Goal: Task Accomplishment & Management: Manage account settings

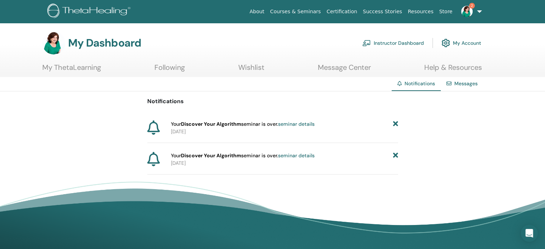
click at [396, 124] on icon at bounding box center [395, 124] width 5 height 8
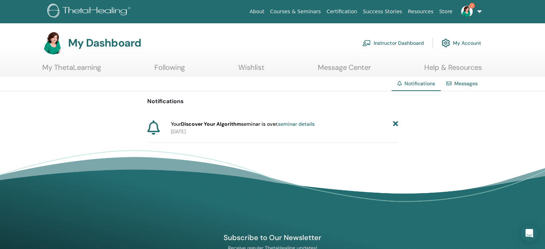
click at [396, 124] on icon at bounding box center [395, 124] width 5 height 8
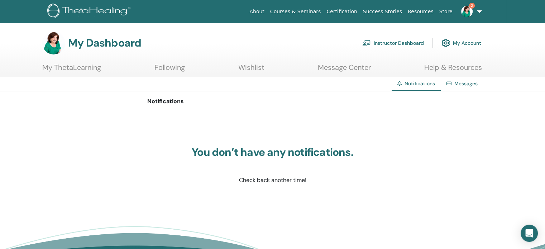
click at [393, 44] on link "Instructor Dashboard" at bounding box center [393, 43] width 62 height 16
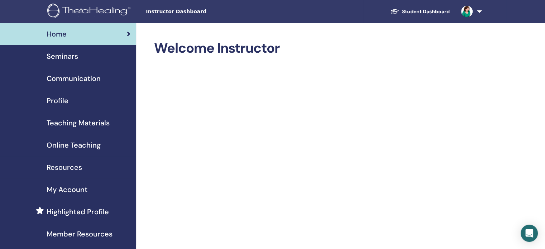
click at [76, 54] on span "Seminars" at bounding box center [63, 56] width 32 height 11
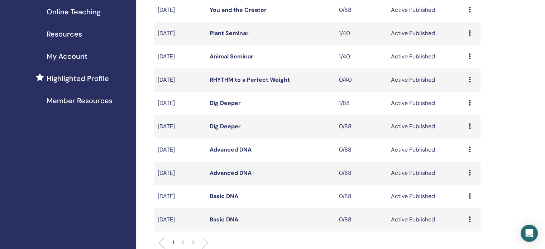
scroll to position [101, 0]
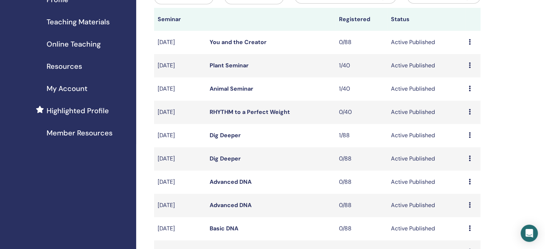
click at [469, 113] on icon at bounding box center [470, 112] width 2 height 6
click at [457, 128] on link "Edit" at bounding box center [455, 129] width 10 height 8
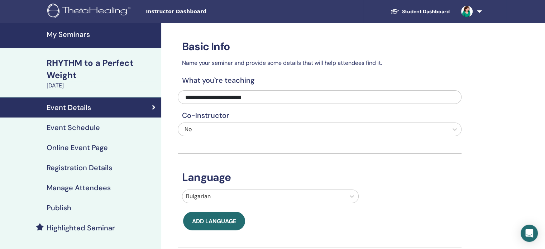
click at [69, 205] on h4 "Publish" at bounding box center [59, 208] width 25 height 9
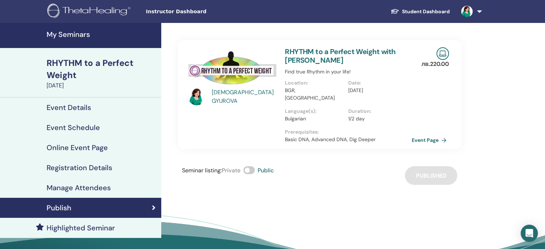
click at [247, 166] on span at bounding box center [248, 170] width 11 height 8
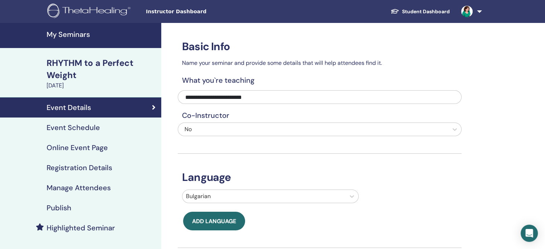
click at [66, 34] on h4 "My Seminars" at bounding box center [102, 34] width 110 height 9
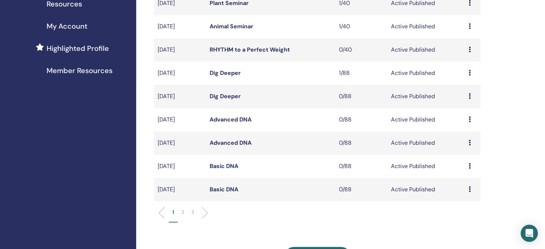
scroll to position [164, 0]
click at [470, 191] on icon at bounding box center [470, 189] width 2 height 6
click at [458, 205] on link "Edit" at bounding box center [457, 208] width 10 height 8
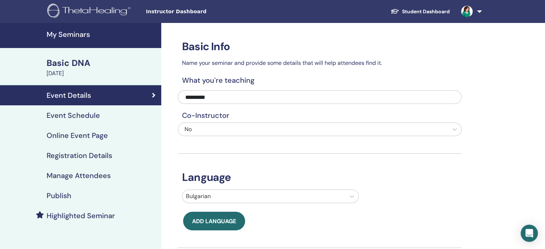
click at [90, 125] on link "Event Schedule" at bounding box center [80, 115] width 161 height 20
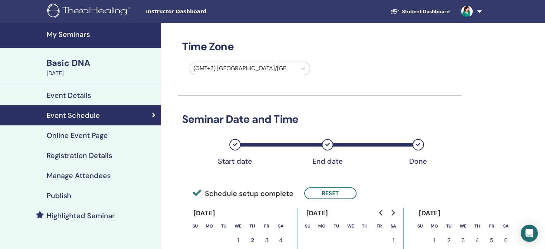
click at [89, 138] on h4 "Online Event Page" at bounding box center [77, 135] width 61 height 9
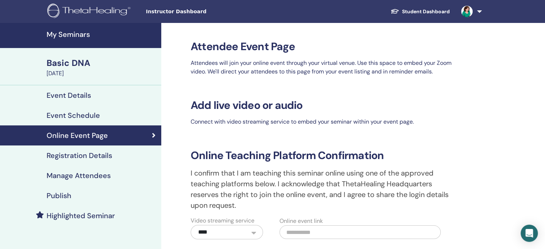
click at [94, 152] on h4 "Registration Details" at bounding box center [80, 155] width 66 height 9
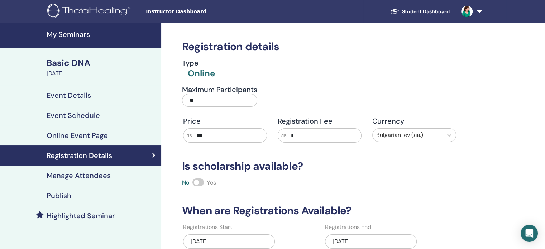
click at [203, 136] on input "***" at bounding box center [230, 136] width 73 height 14
type input "***"
drag, startPoint x: 202, startPoint y: 96, endPoint x: 175, endPoint y: 97, distance: 27.2
click at [175, 97] on div "Maximum Participants **" at bounding box center [314, 98] width 284 height 26
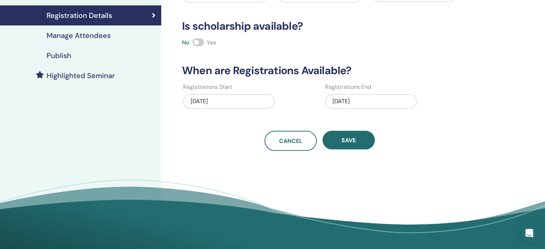
scroll to position [172, 0]
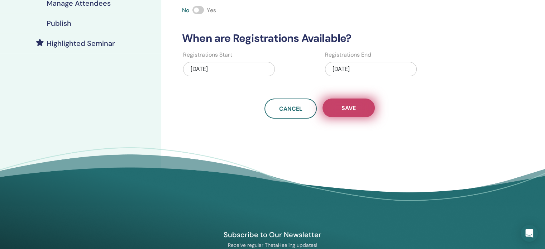
type input "**"
click at [343, 104] on span "Save" at bounding box center [348, 108] width 14 height 8
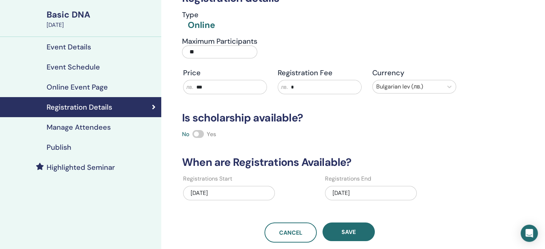
scroll to position [0, 0]
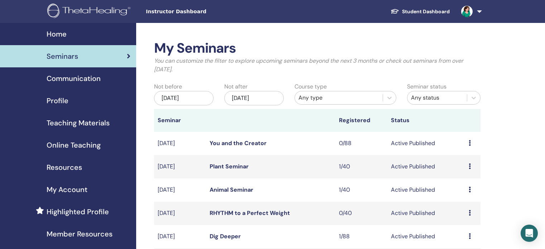
scroll to position [163, 0]
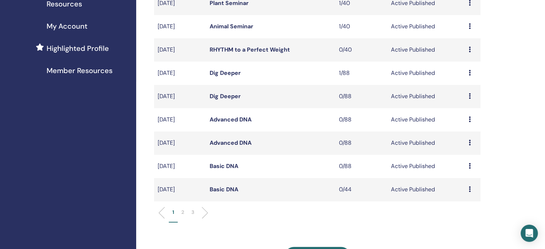
click at [469, 166] on icon at bounding box center [470, 166] width 2 height 6
click at [459, 181] on link "Edit" at bounding box center [455, 183] width 10 height 8
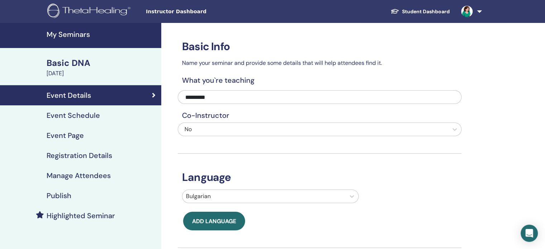
click at [67, 156] on h4 "Registration Details" at bounding box center [80, 155] width 66 height 9
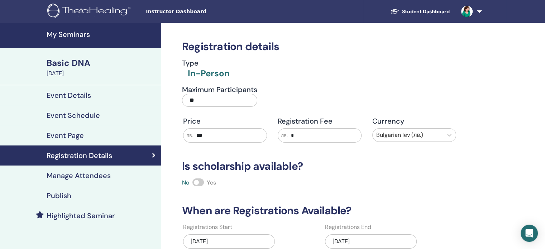
click at [201, 136] on input "***" at bounding box center [230, 136] width 73 height 14
type input "***"
click at [196, 102] on input "**" at bounding box center [219, 100] width 75 height 13
type input "*"
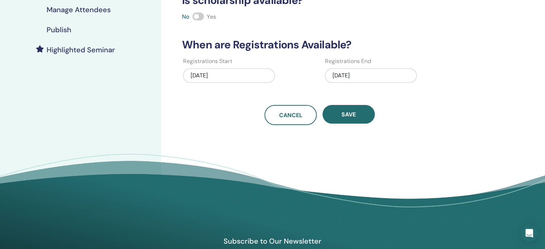
scroll to position [175, 0]
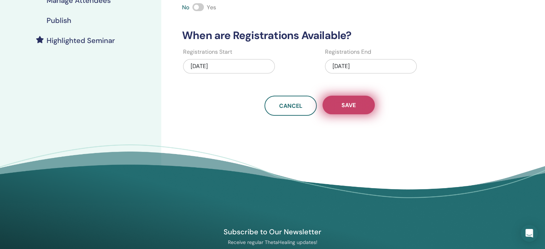
type input "**"
click at [346, 108] on span "Save" at bounding box center [348, 105] width 14 height 8
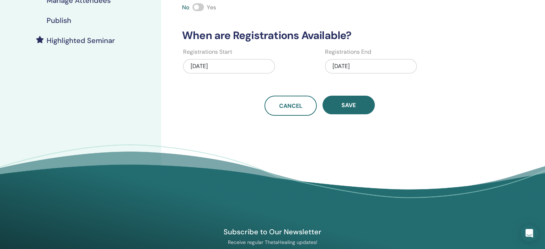
click at [346, 108] on span "Save" at bounding box center [348, 105] width 14 height 8
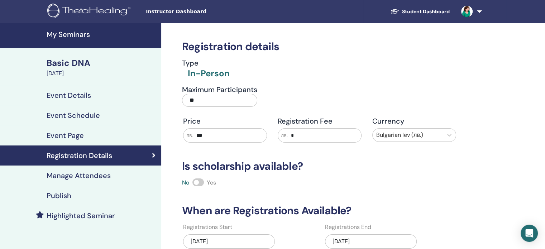
click at [100, 14] on img at bounding box center [90, 12] width 86 height 16
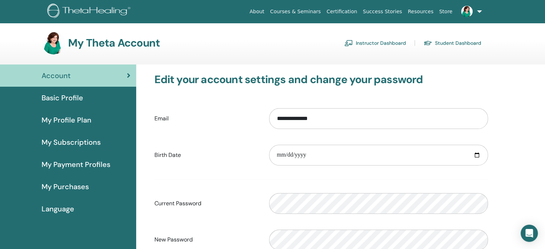
click at [363, 42] on link "Instructor Dashboard" at bounding box center [375, 42] width 62 height 11
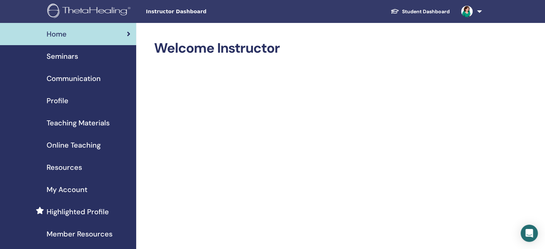
click at [73, 57] on span "Seminars" at bounding box center [63, 56] width 32 height 11
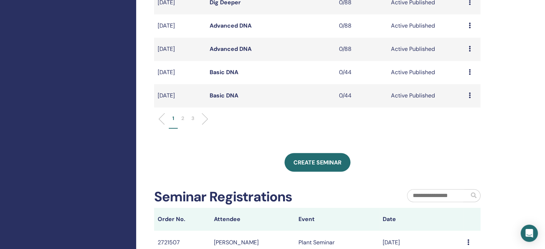
scroll to position [220, 0]
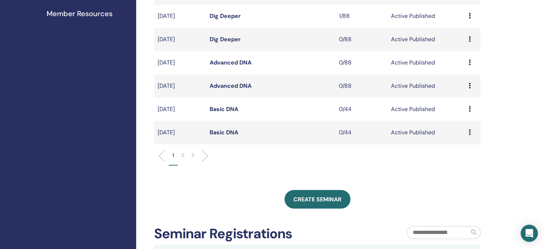
click at [469, 132] on icon at bounding box center [470, 132] width 2 height 6
click at [454, 149] on link "Edit" at bounding box center [455, 149] width 10 height 8
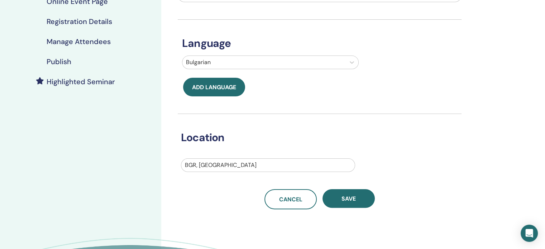
scroll to position [138, 0]
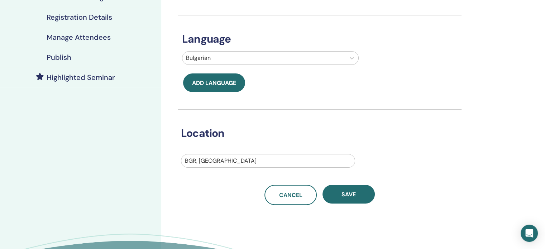
click at [310, 157] on div at bounding box center [268, 161] width 166 height 10
type input "********"
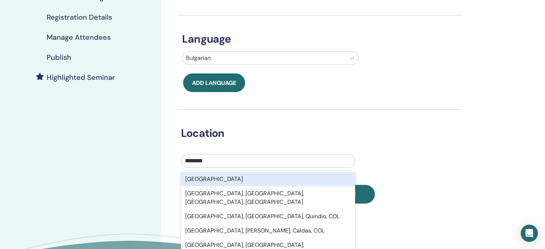
click at [274, 182] on div "[GEOGRAPHIC_DATA]" at bounding box center [268, 179] width 174 height 14
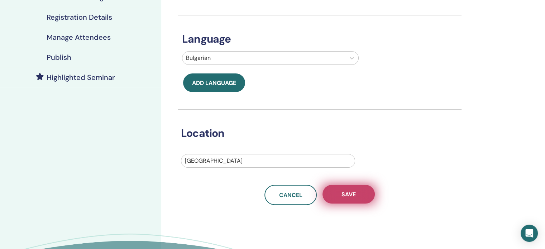
click at [354, 193] on span "Save" at bounding box center [348, 195] width 14 height 8
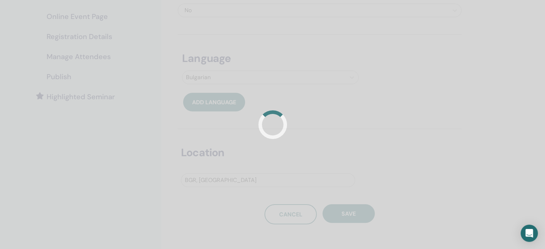
scroll to position [138, 0]
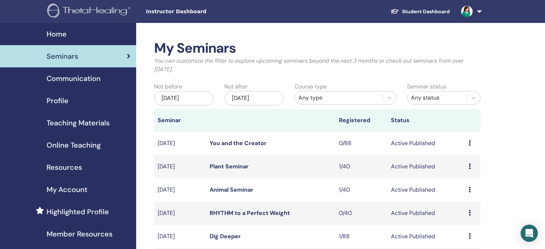
scroll to position [171, 0]
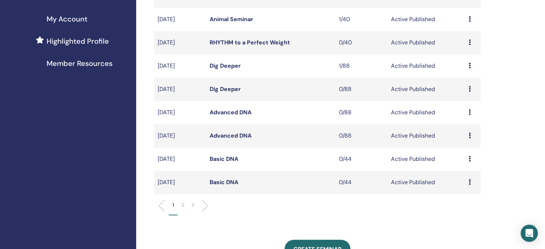
click at [470, 160] on div "Preview Edit Attendees Cancel" at bounding box center [473, 159] width 8 height 9
click at [467, 189] on link "Attendees" at bounding box center [465, 188] width 27 height 8
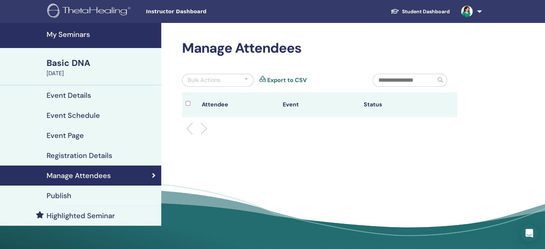
click at [80, 93] on h4 "Event Details" at bounding box center [69, 95] width 44 height 9
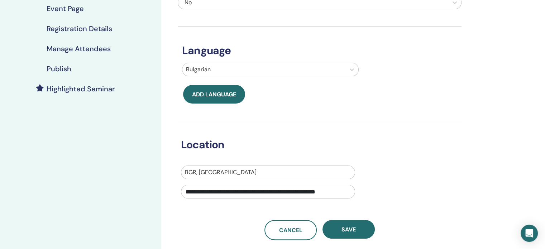
scroll to position [147, 0]
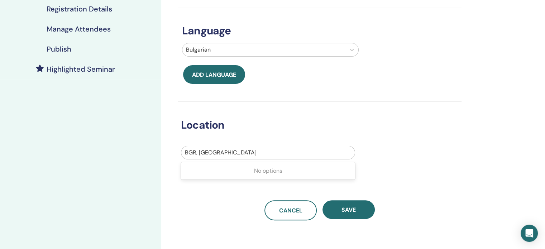
click at [273, 153] on div at bounding box center [268, 153] width 166 height 10
type input "********"
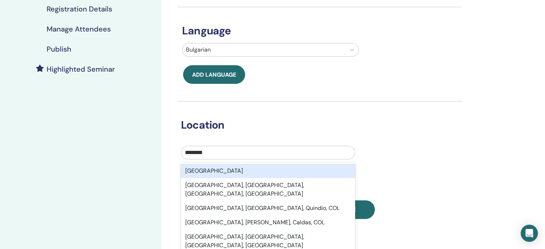
click at [251, 170] on div "[GEOGRAPHIC_DATA]" at bounding box center [268, 171] width 174 height 14
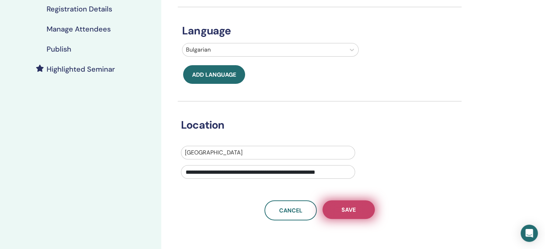
click at [344, 207] on span "Save" at bounding box center [348, 210] width 14 height 8
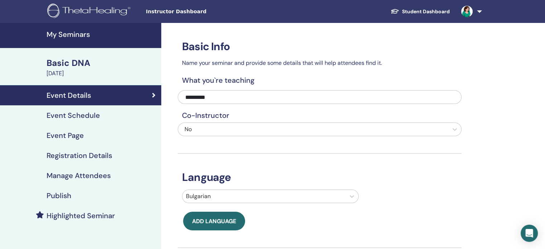
click at [68, 31] on h4 "My Seminars" at bounding box center [102, 34] width 110 height 9
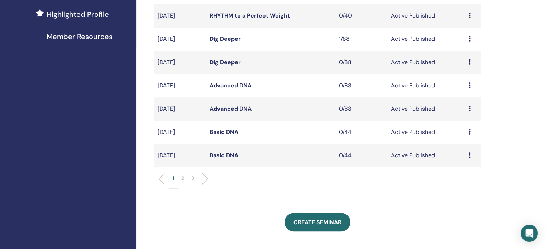
scroll to position [198, 0]
click at [469, 109] on icon at bounding box center [470, 108] width 2 height 6
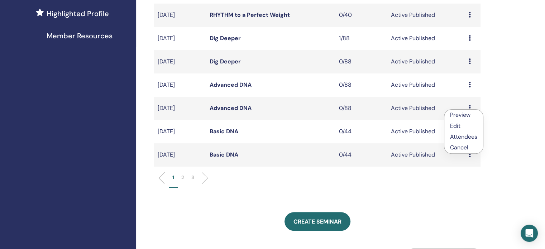
click at [457, 126] on link "Edit" at bounding box center [455, 126] width 10 height 8
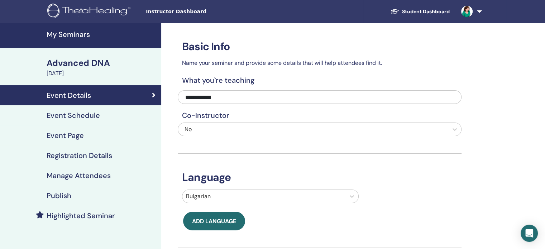
scroll to position [121, 0]
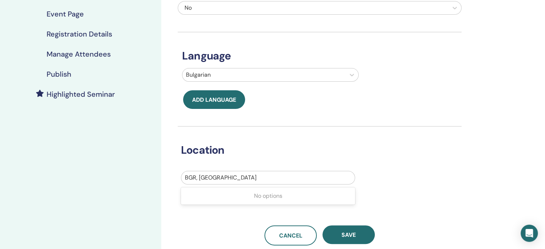
click at [228, 180] on div at bounding box center [268, 178] width 166 height 10
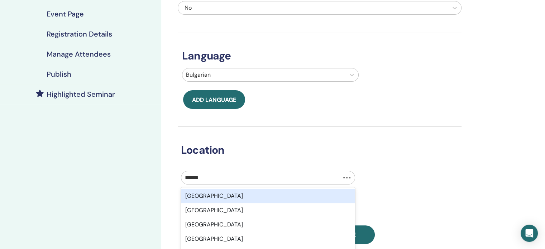
type input "*******"
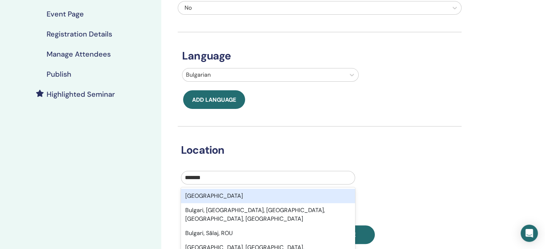
click at [213, 201] on div "Bulgaria" at bounding box center [268, 196] width 174 height 14
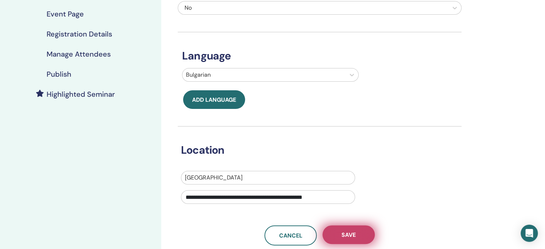
click at [347, 233] on span "Save" at bounding box center [348, 235] width 14 height 8
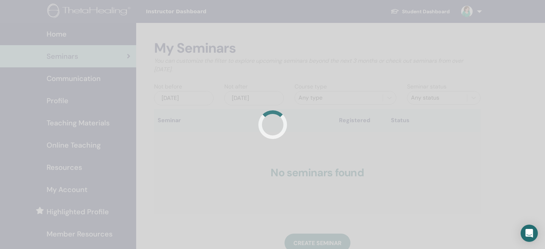
scroll to position [171, 0]
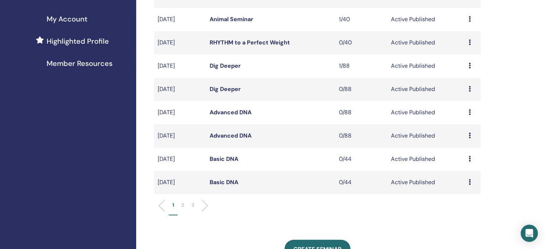
click at [472, 183] on div "Preview Edit Attendees Cancel" at bounding box center [473, 182] width 8 height 9
click at [460, 198] on link "Edit" at bounding box center [458, 200] width 10 height 8
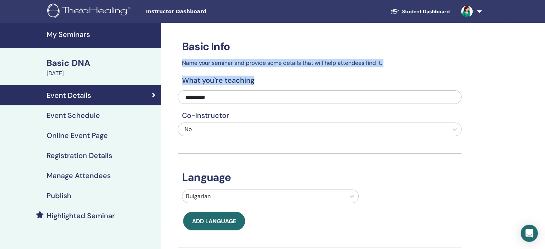
drag, startPoint x: 545, startPoint y: 51, endPoint x: 547, endPoint y: 83, distance: 32.0
click at [545, 83] on html "Instructor Dashboard Student Dashboard ZG ZORNITSA [PERSON_NAME] My ThetaLearni…" at bounding box center [272, 124] width 545 height 249
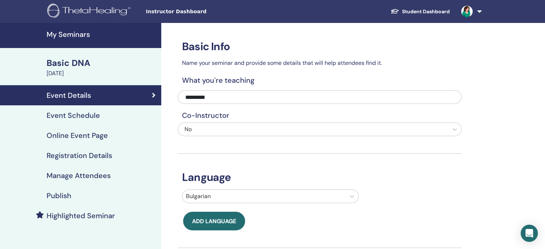
click at [516, 97] on div "Basic Info Name your seminar and provide some details that will help attendees …" at bounding box center [342, 233] width 363 height 421
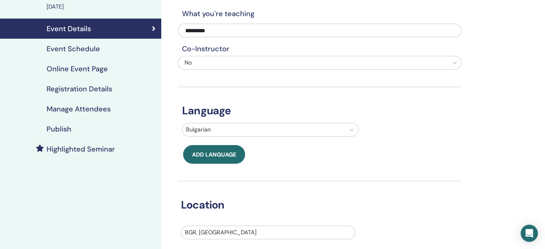
scroll to position [15, 0]
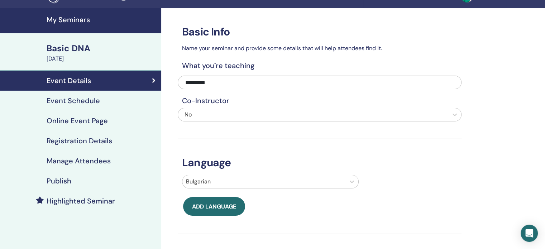
click at [76, 99] on h4 "Event Schedule" at bounding box center [73, 100] width 53 height 9
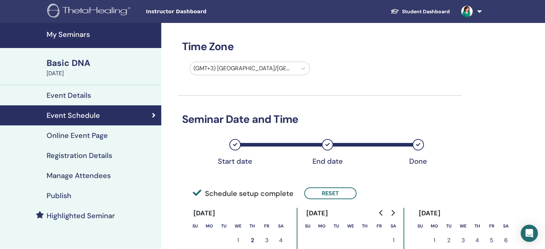
click at [70, 193] on h4 "Publish" at bounding box center [59, 195] width 25 height 9
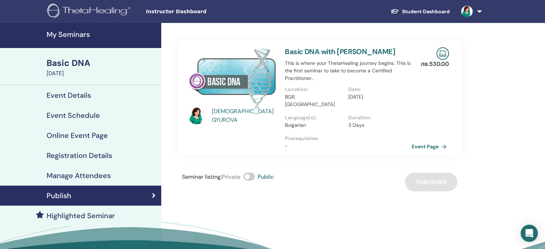
click at [82, 119] on h4 "Event Schedule" at bounding box center [73, 115] width 53 height 9
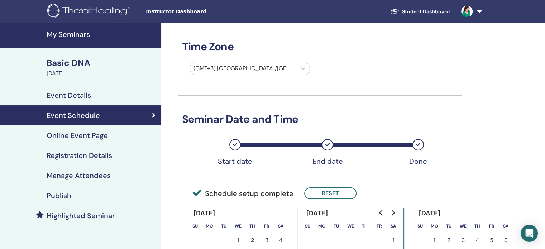
click at [94, 91] on div "Event Details" at bounding box center [81, 95] width 150 height 9
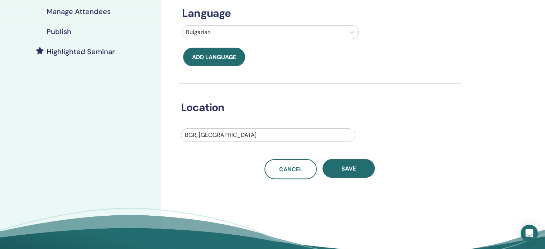
scroll to position [174, 0]
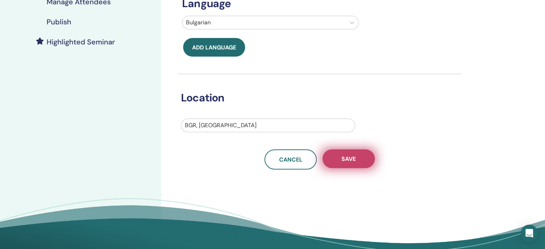
click at [348, 156] on span "Save" at bounding box center [348, 159] width 14 height 8
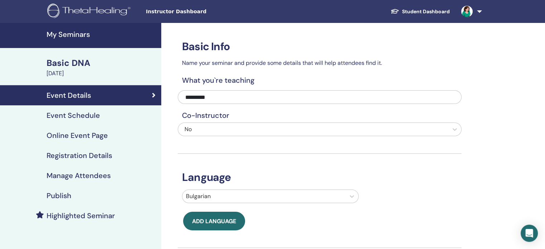
click at [67, 34] on h4 "My Seminars" at bounding box center [102, 34] width 110 height 9
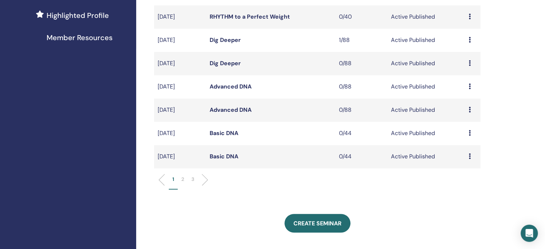
scroll to position [199, 0]
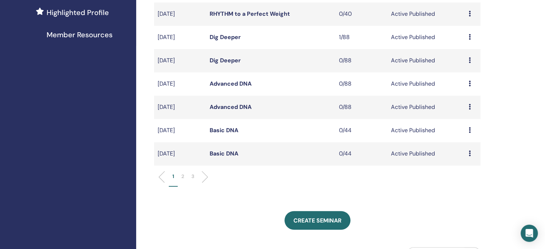
click at [469, 106] on icon at bounding box center [470, 107] width 2 height 6
click at [457, 122] on link "Edit" at bounding box center [455, 123] width 10 height 8
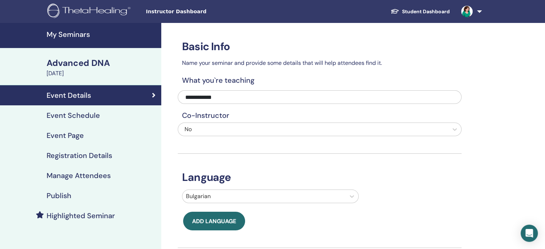
click at [76, 194] on div "Publish" at bounding box center [81, 195] width 150 height 9
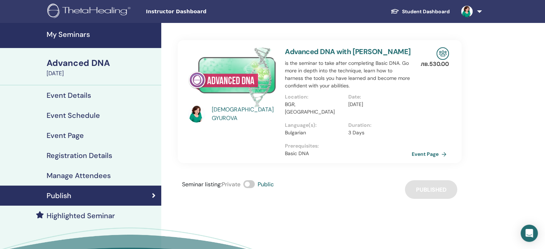
click at [74, 91] on h4 "Event Details" at bounding box center [69, 95] width 44 height 9
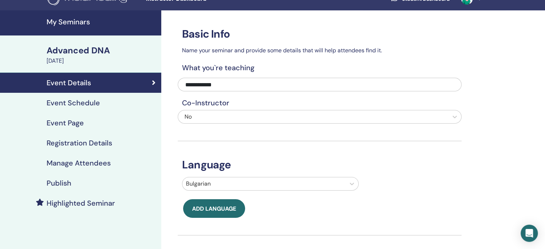
scroll to position [8, 0]
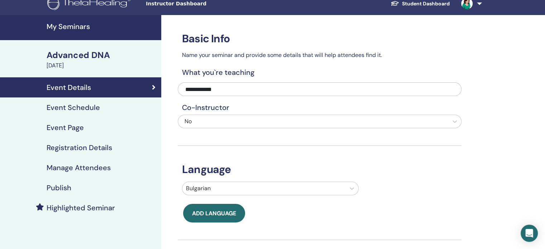
click at [83, 147] on h4 "Registration Details" at bounding box center [80, 147] width 66 height 9
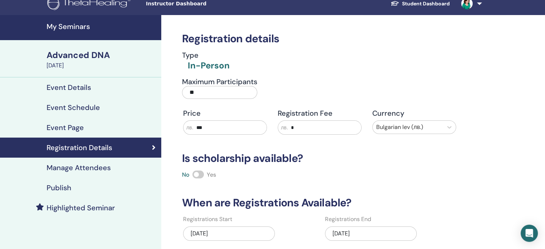
click at [205, 90] on input "**" at bounding box center [219, 92] width 75 height 13
type input "*"
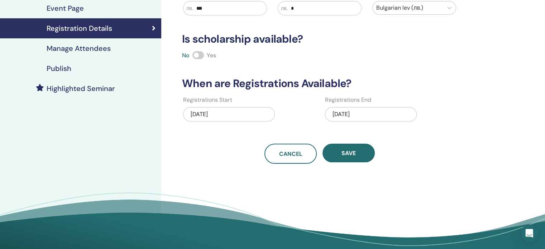
scroll to position [135, 0]
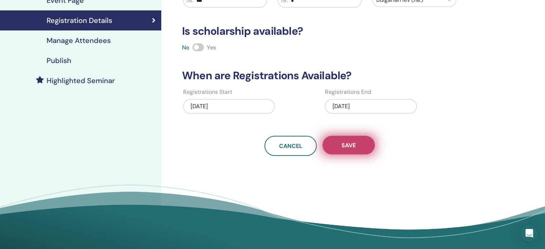
type input "**"
click at [354, 143] on span "Save" at bounding box center [348, 146] width 14 height 8
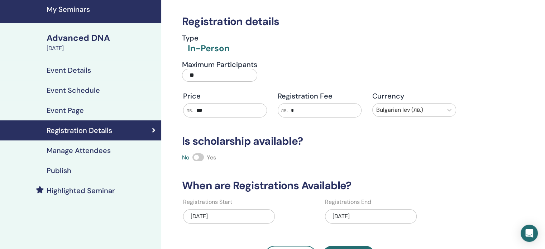
scroll to position [0, 0]
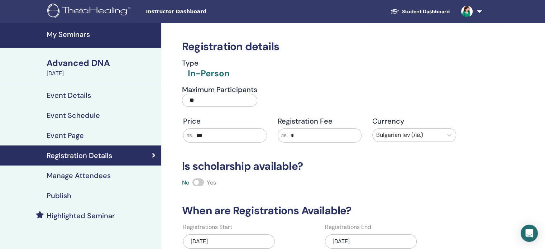
click at [80, 34] on h4 "My Seminars" at bounding box center [102, 34] width 110 height 9
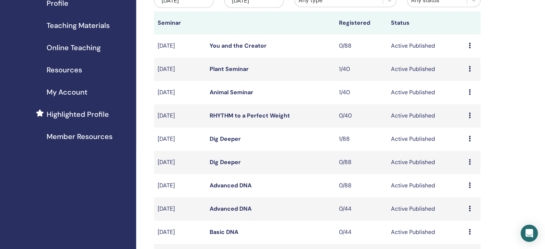
scroll to position [144, 0]
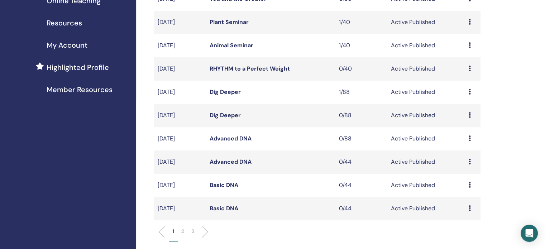
click at [468, 139] on td "Preview Edit Attendees Cancel" at bounding box center [472, 138] width 15 height 23
click at [470, 139] on icon at bounding box center [470, 138] width 2 height 6
click at [458, 155] on link "Edit" at bounding box center [456, 156] width 10 height 8
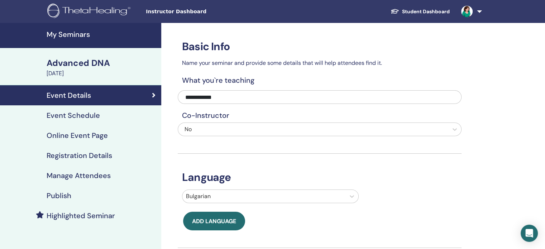
click at [83, 137] on h4 "Online Event Page" at bounding box center [77, 135] width 61 height 9
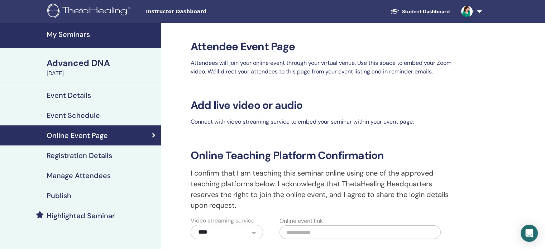
click at [80, 159] on h4 "Registration Details" at bounding box center [80, 155] width 66 height 9
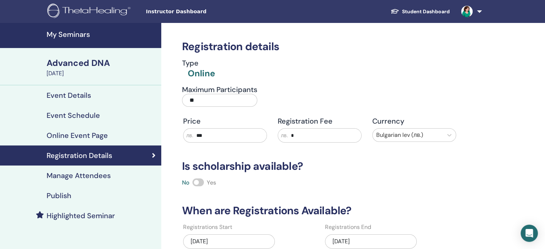
click at [197, 99] on input "**" at bounding box center [219, 100] width 75 height 13
type input "*"
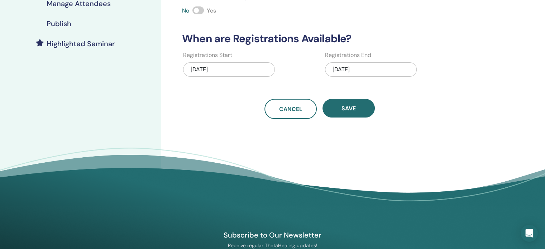
scroll to position [173, 0]
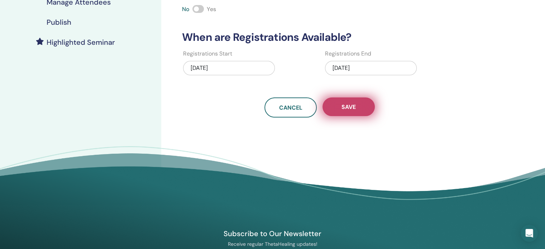
type input "**"
click at [358, 105] on button "Save" at bounding box center [349, 106] width 52 height 19
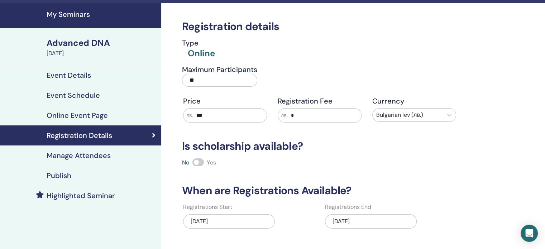
scroll to position [0, 0]
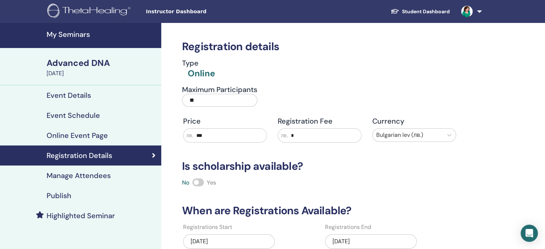
click at [77, 30] on h4 "My Seminars" at bounding box center [102, 34] width 110 height 9
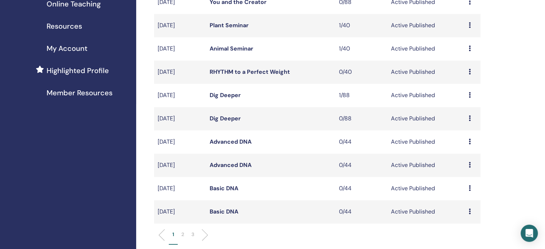
scroll to position [101, 0]
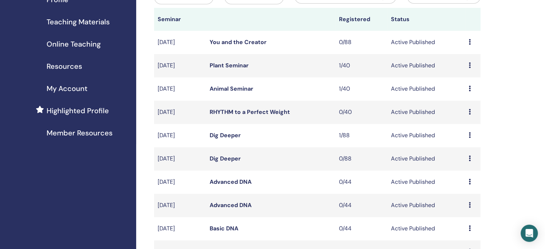
click at [469, 158] on icon at bounding box center [470, 159] width 2 height 6
click at [462, 183] on link "Attendees" at bounding box center [463, 186] width 27 height 8
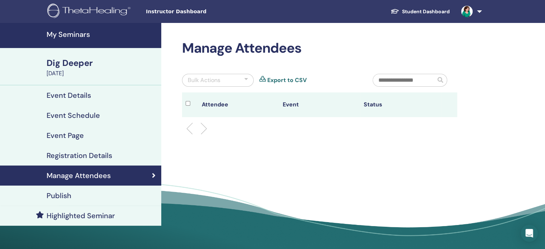
click at [75, 93] on h4 "Event Details" at bounding box center [69, 95] width 44 height 9
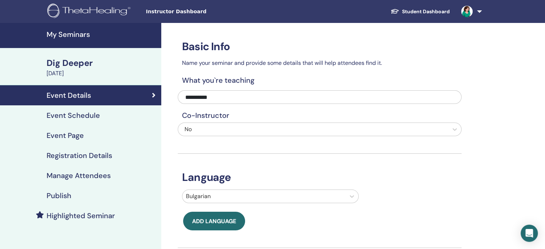
click at [65, 192] on h4 "Publish" at bounding box center [59, 195] width 25 height 9
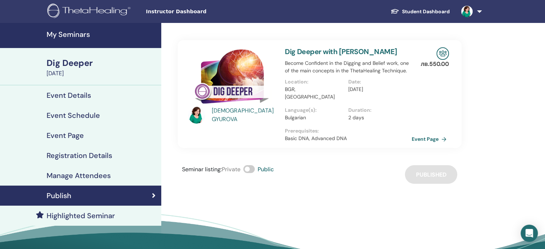
click at [63, 100] on h4 "Event Details" at bounding box center [69, 95] width 44 height 9
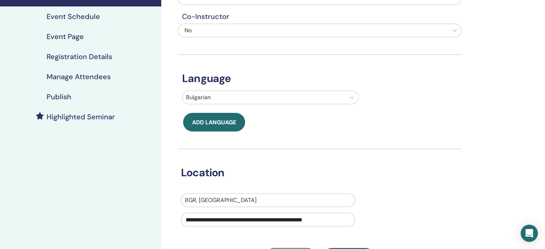
scroll to position [127, 0]
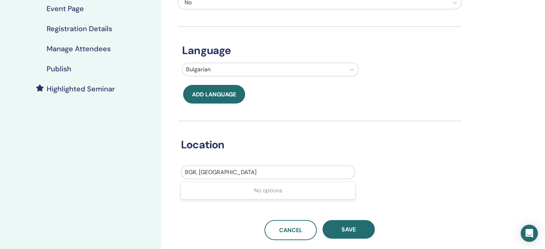
click at [225, 167] on div "BGR, Варна" at bounding box center [267, 172] width 173 height 13
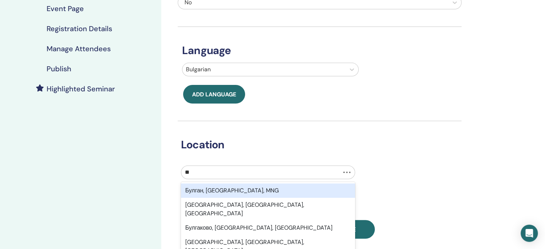
type input "*"
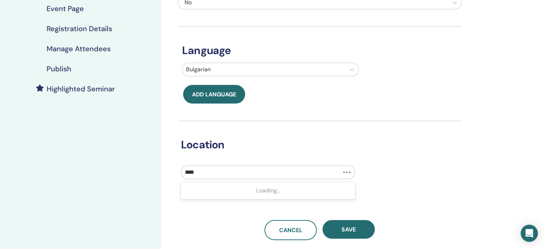
type input "*****"
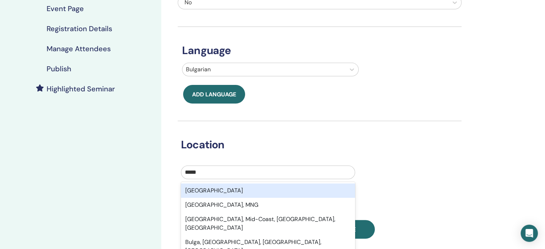
click at [218, 192] on div "Bulgaria" at bounding box center [268, 190] width 174 height 14
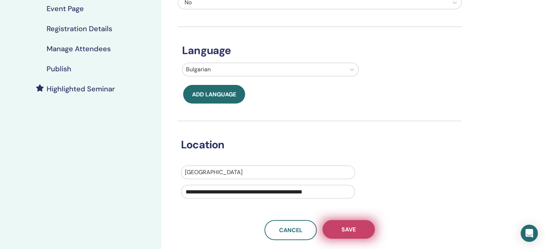
click at [352, 226] on span "Save" at bounding box center [348, 230] width 14 height 8
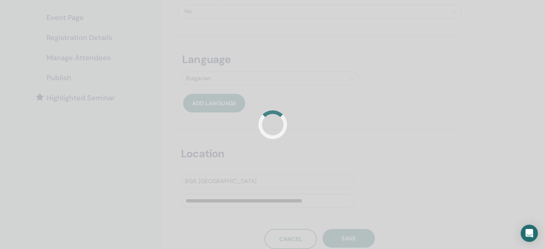
scroll to position [127, 0]
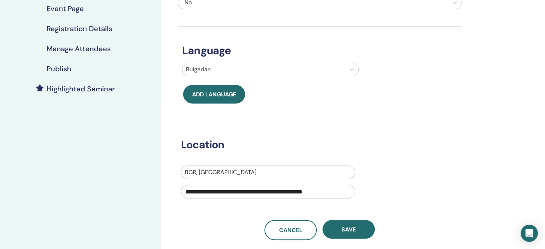
click at [83, 28] on h4 "Registration Details" at bounding box center [80, 28] width 66 height 9
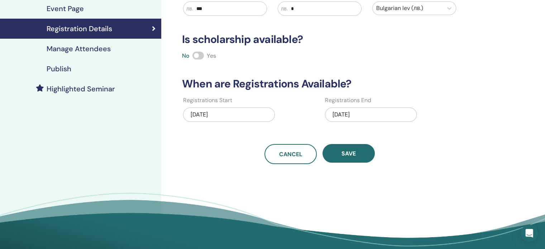
scroll to position [23, 0]
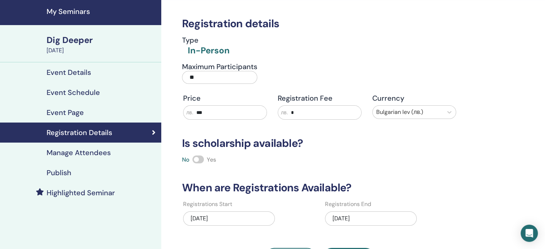
click at [207, 76] on input "**" at bounding box center [219, 77] width 75 height 13
type input "*"
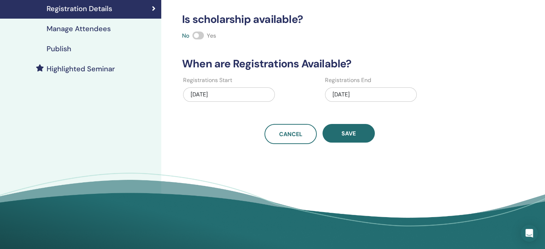
scroll to position [149, 0]
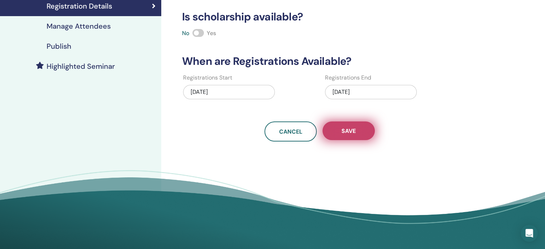
type input "**"
click at [348, 129] on span "Save" at bounding box center [348, 131] width 14 height 8
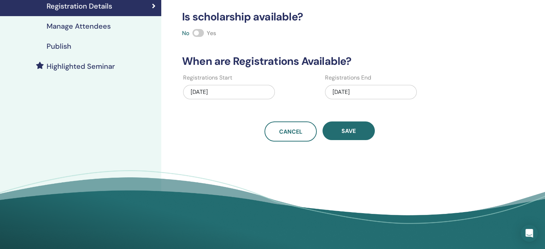
scroll to position [0, 0]
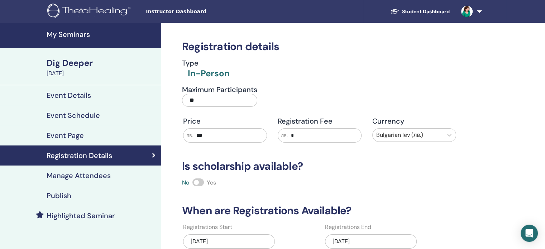
click at [72, 34] on h4 "My Seminars" at bounding box center [102, 34] width 110 height 9
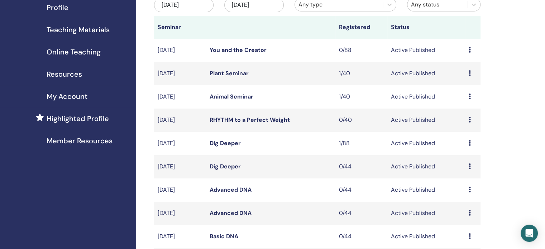
scroll to position [106, 0]
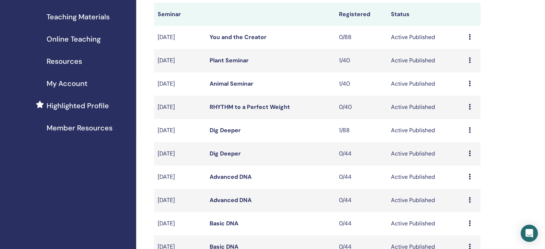
click at [469, 132] on icon at bounding box center [470, 130] width 2 height 6
click at [465, 160] on link "Attendees" at bounding box center [464, 159] width 27 height 8
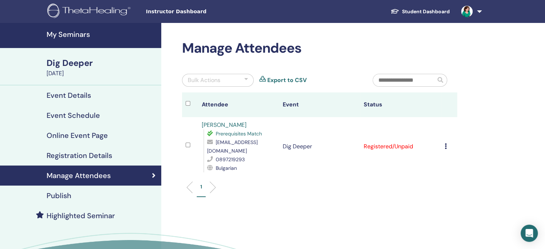
click at [75, 97] on h4 "Event Details" at bounding box center [69, 95] width 44 height 9
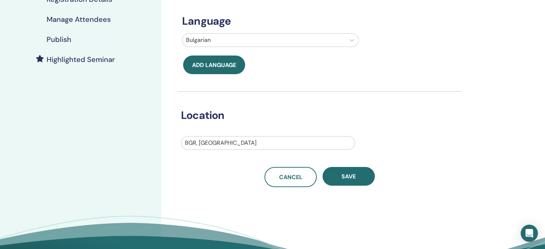
scroll to position [162, 0]
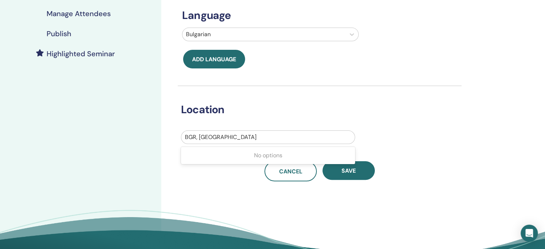
click at [231, 139] on div at bounding box center [268, 137] width 166 height 10
type input "*****"
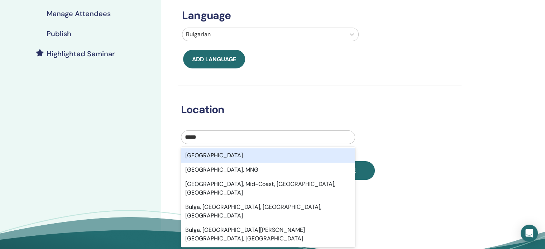
click at [228, 154] on div "Bulgaria" at bounding box center [268, 155] width 174 height 14
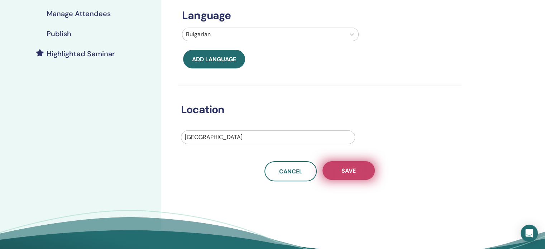
click at [338, 173] on button "Save" at bounding box center [349, 170] width 52 height 19
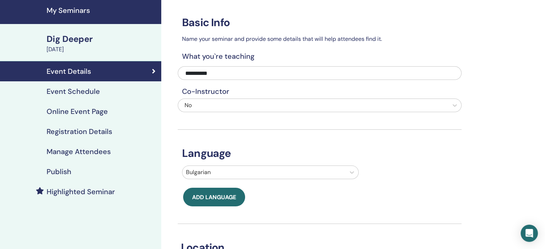
scroll to position [21, 0]
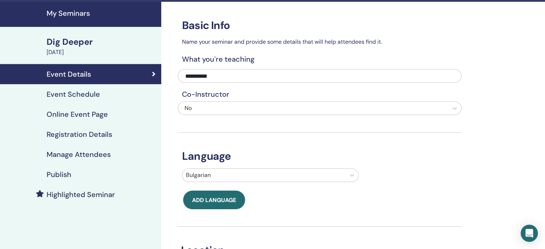
click at [70, 120] on link "Online Event Page" at bounding box center [80, 114] width 161 height 20
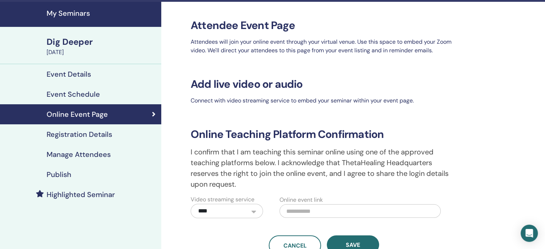
click at [72, 133] on h4 "Registration Details" at bounding box center [80, 134] width 66 height 9
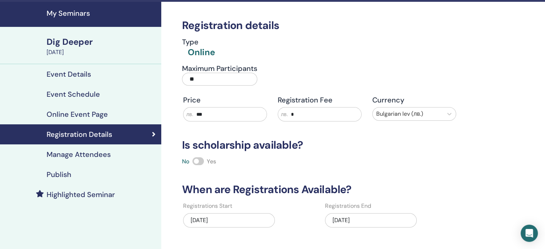
click at [204, 78] on input "**" at bounding box center [219, 79] width 75 height 13
type input "*"
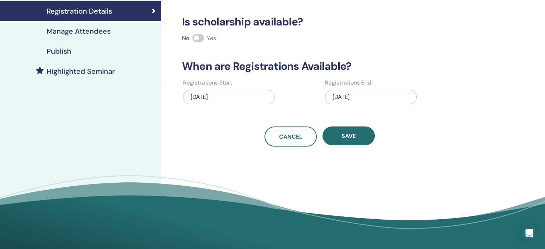
scroll to position [158, 0]
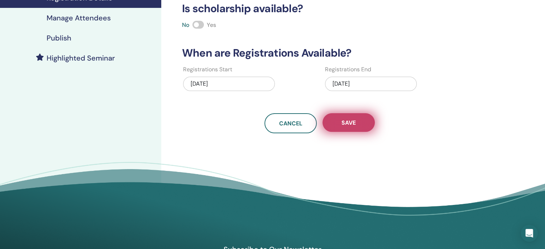
type input "**"
click at [354, 121] on span "Save" at bounding box center [348, 123] width 14 height 8
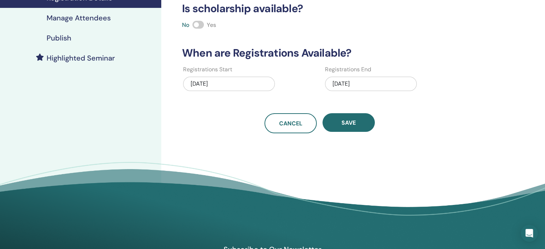
scroll to position [0, 0]
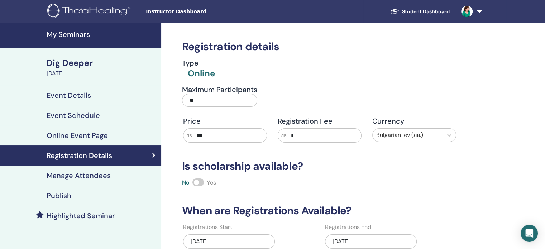
click at [73, 34] on h4 "My Seminars" at bounding box center [102, 34] width 110 height 9
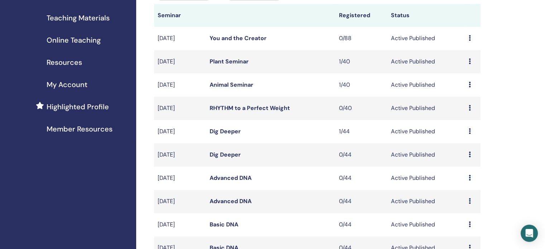
scroll to position [109, 0]
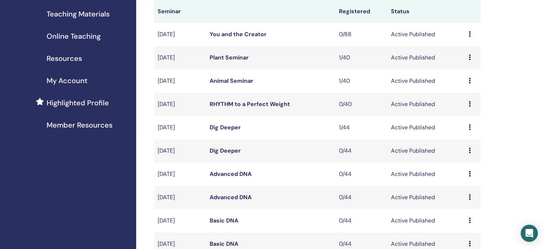
click at [469, 35] on icon at bounding box center [470, 34] width 2 height 6
click at [456, 48] on link "Edit" at bounding box center [455, 52] width 10 height 8
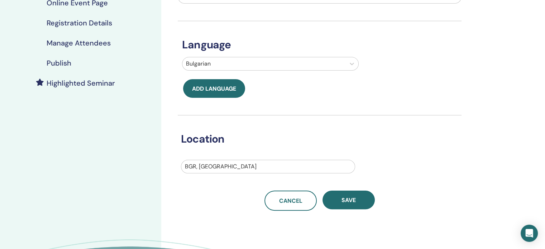
scroll to position [127, 0]
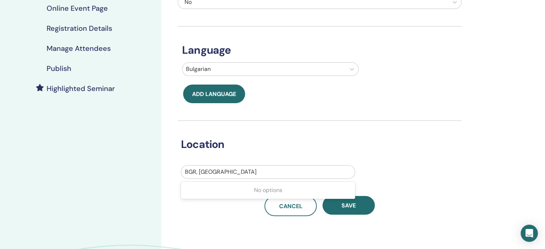
click at [215, 171] on div at bounding box center [268, 172] width 166 height 10
type input "*****"
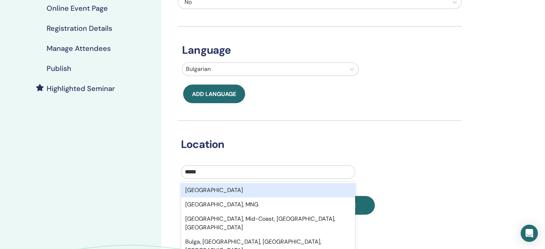
click at [207, 191] on div "Bulgaria" at bounding box center [268, 190] width 174 height 14
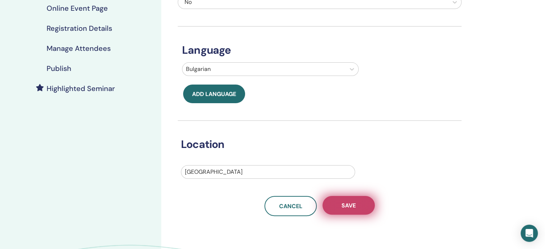
click at [355, 205] on span "Save" at bounding box center [348, 206] width 14 height 8
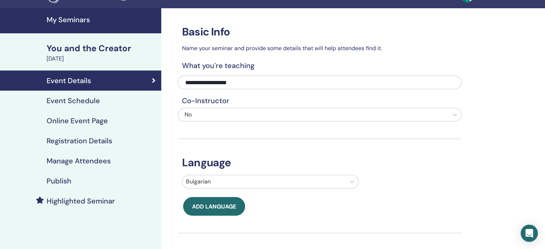
scroll to position [7, 0]
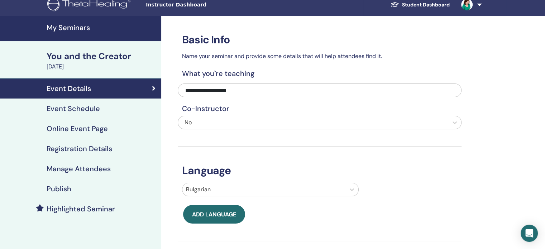
click at [87, 168] on h4 "Manage Attendees" at bounding box center [79, 168] width 64 height 9
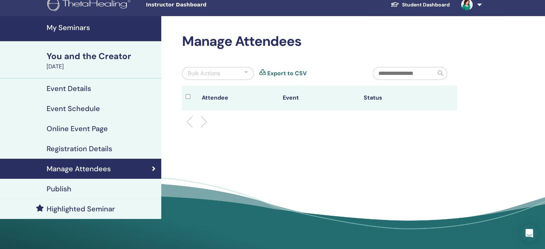
click at [77, 127] on h4 "Online Event Page" at bounding box center [77, 128] width 61 height 9
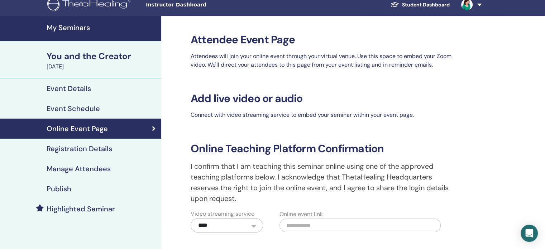
click at [80, 149] on h4 "Registration Details" at bounding box center [80, 148] width 66 height 9
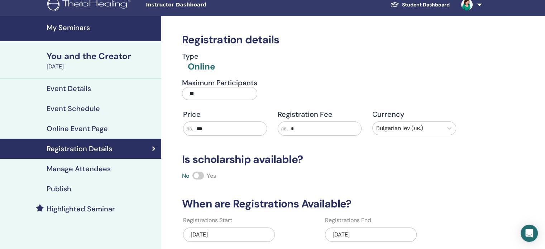
click at [202, 97] on input "**" at bounding box center [219, 93] width 75 height 13
type input "*"
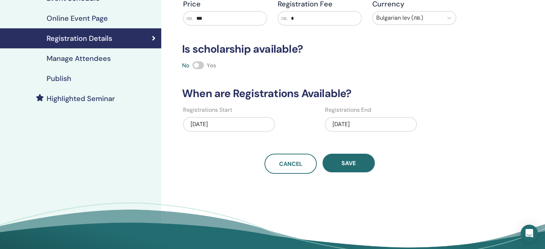
scroll to position [120, 0]
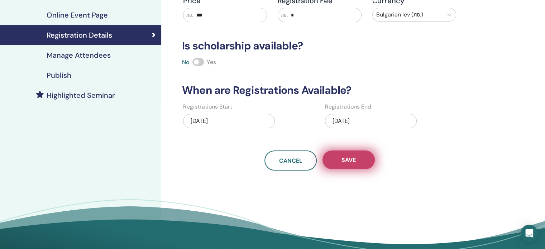
type input "**"
click at [346, 162] on span "Save" at bounding box center [348, 160] width 14 height 8
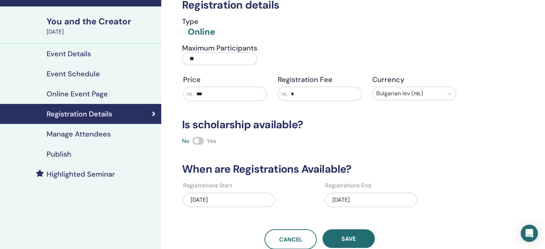
scroll to position [0, 0]
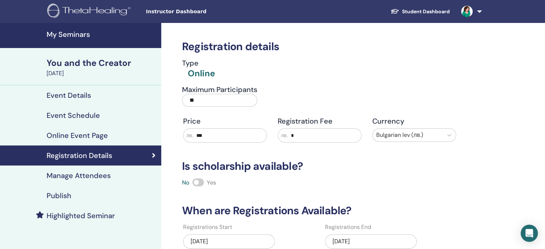
click at [63, 32] on h4 "My Seminars" at bounding box center [102, 34] width 110 height 9
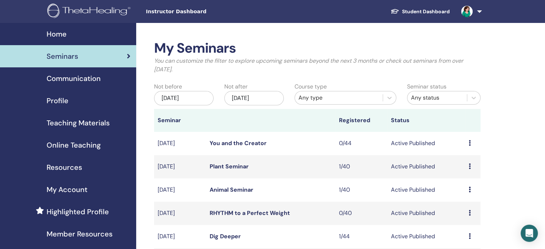
click at [468, 167] on td "Preview Edit Attendees Cancel" at bounding box center [472, 166] width 15 height 23
click at [470, 167] on icon at bounding box center [470, 166] width 2 height 6
click at [461, 194] on link "Attendees" at bounding box center [464, 195] width 27 height 8
